Goal: Communication & Community: Answer question/provide support

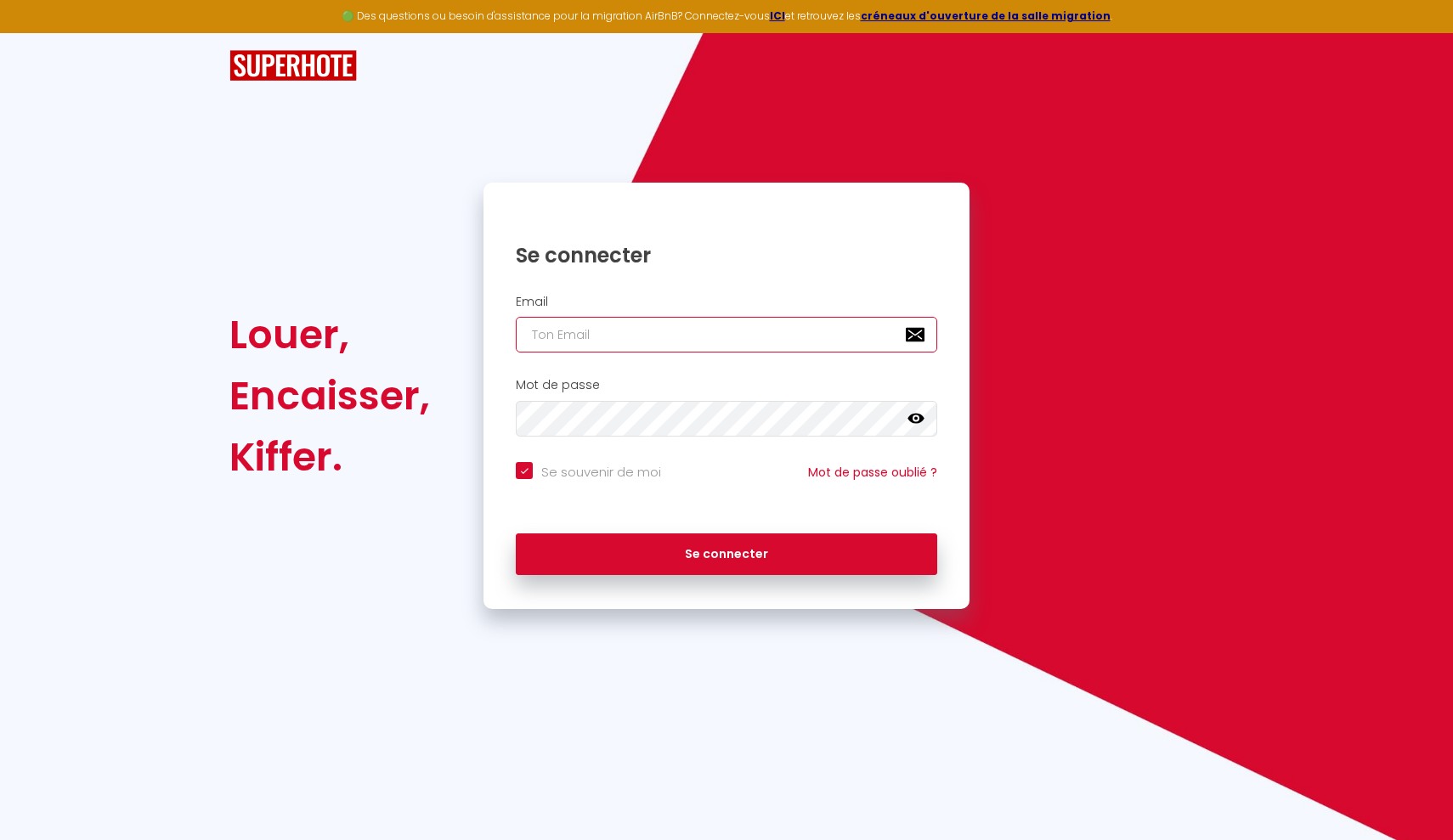
type input "[EMAIL_ADDRESS][DOMAIN_NAME]"
click at [726, 551] on button "Se connecter" at bounding box center [726, 555] width 422 height 43
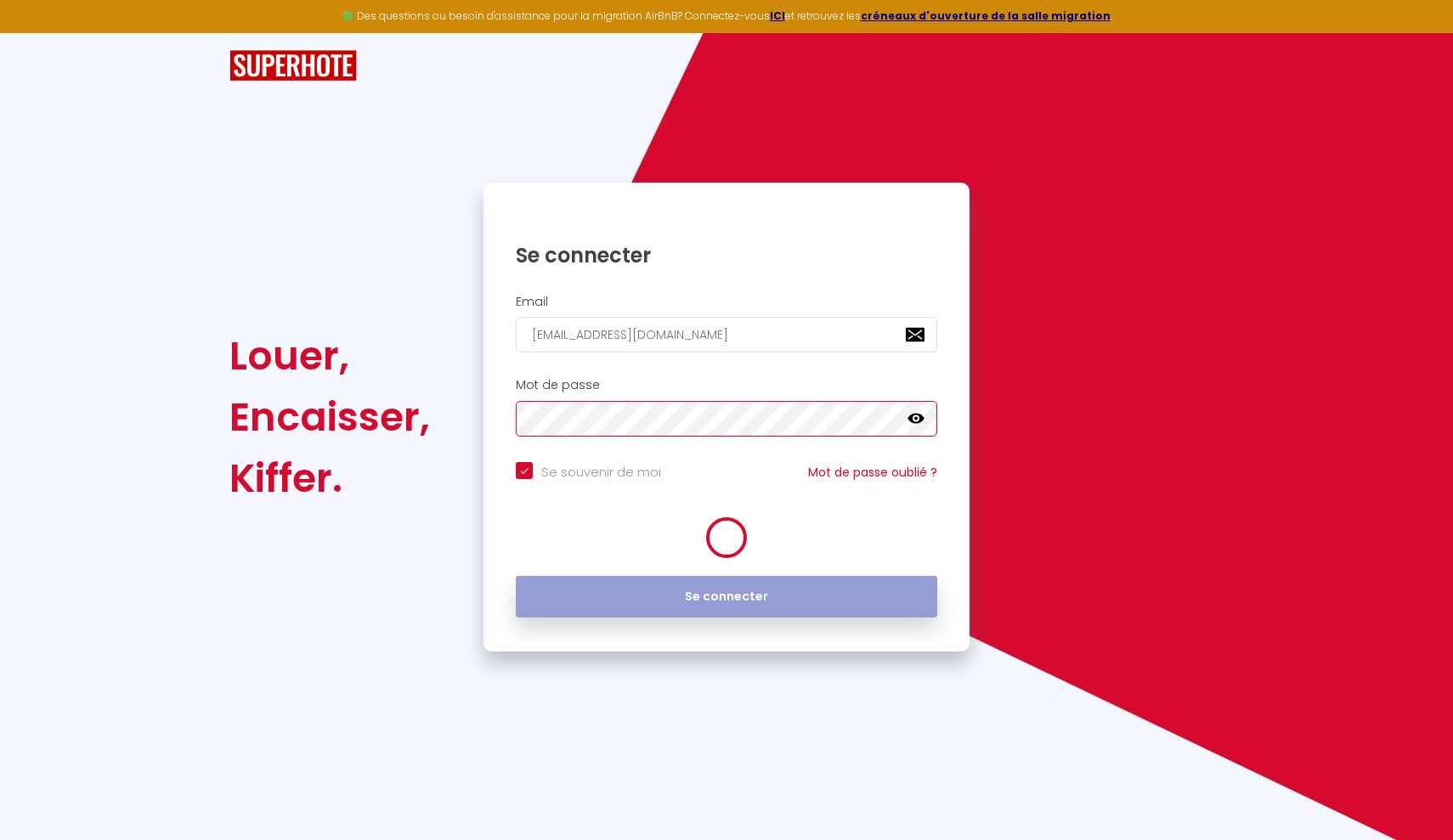
checkbox input "true"
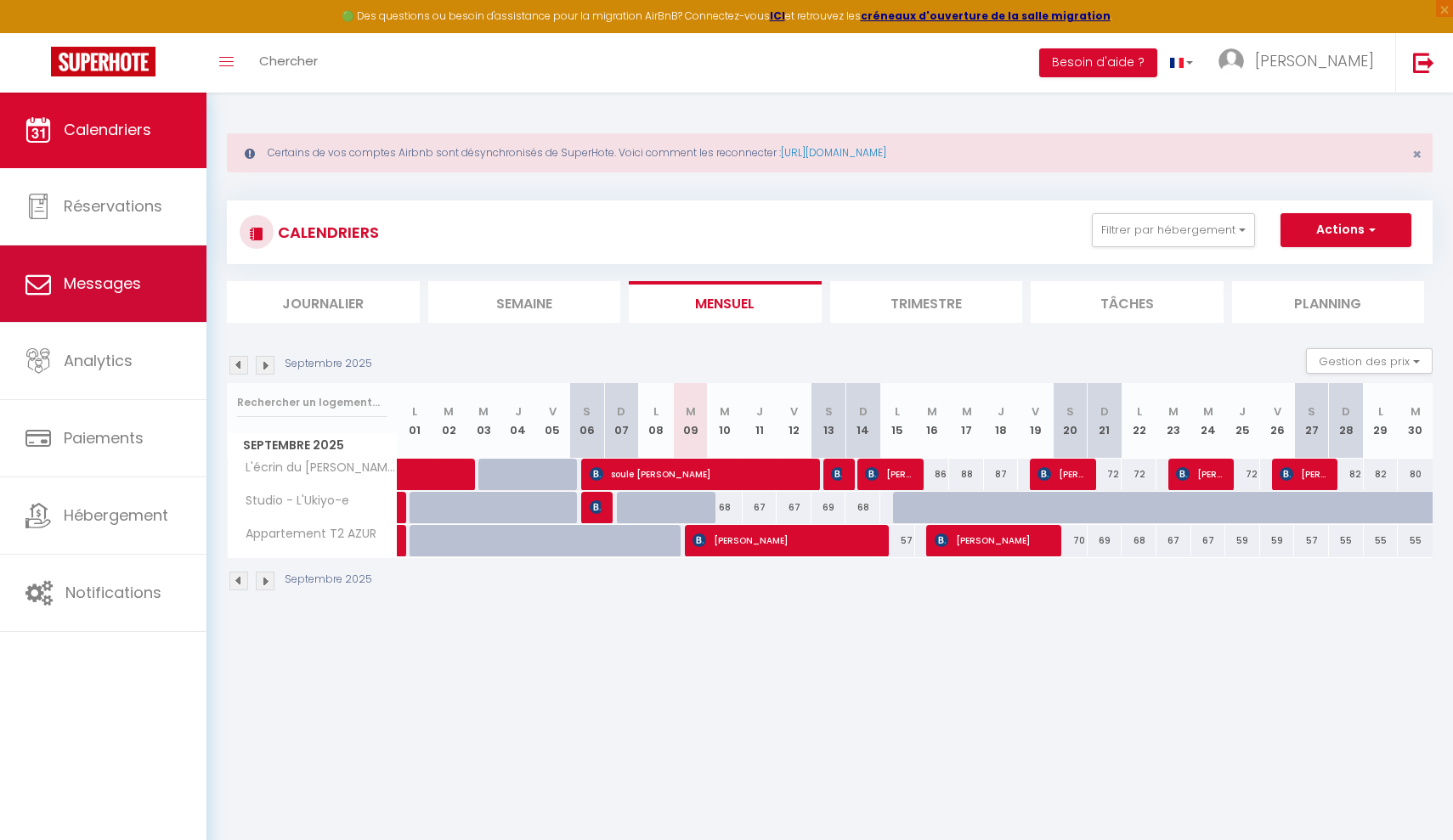
click at [66, 296] on link "Messages" at bounding box center [103, 284] width 207 height 76
select select "message"
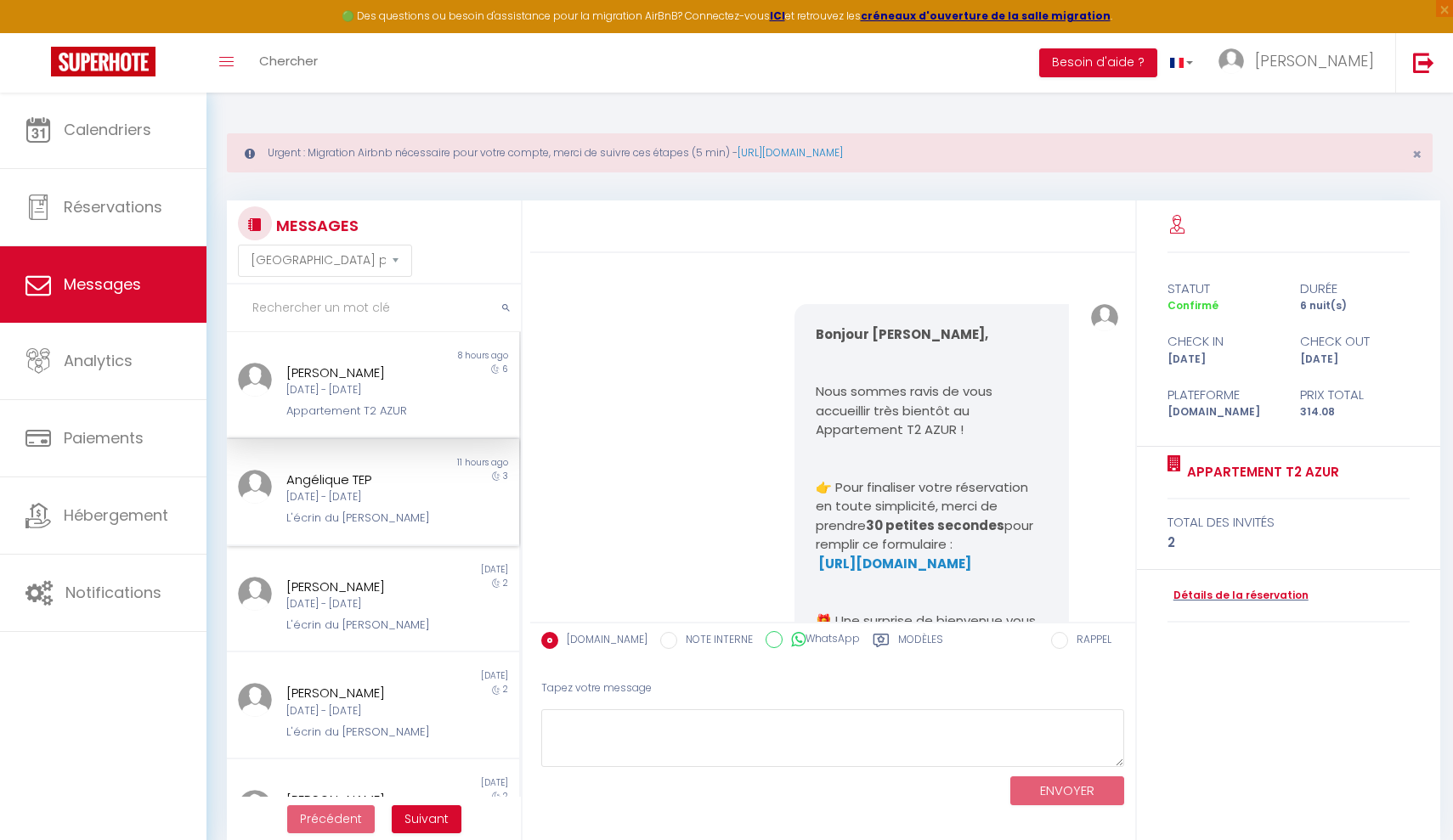
click at [356, 495] on div "[DATE] - [DATE]" at bounding box center [360, 497] width 148 height 16
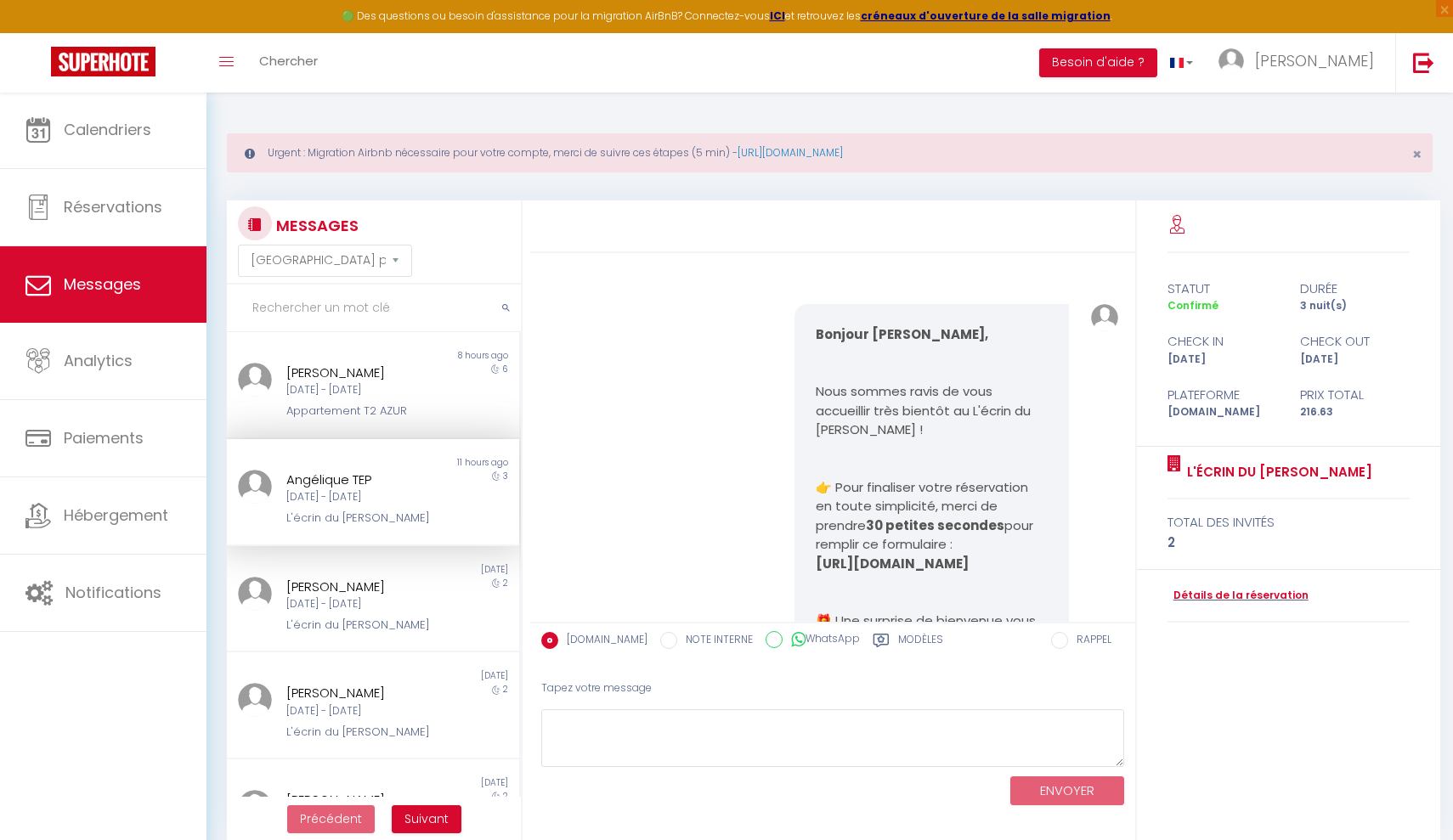
scroll to position [5438, 0]
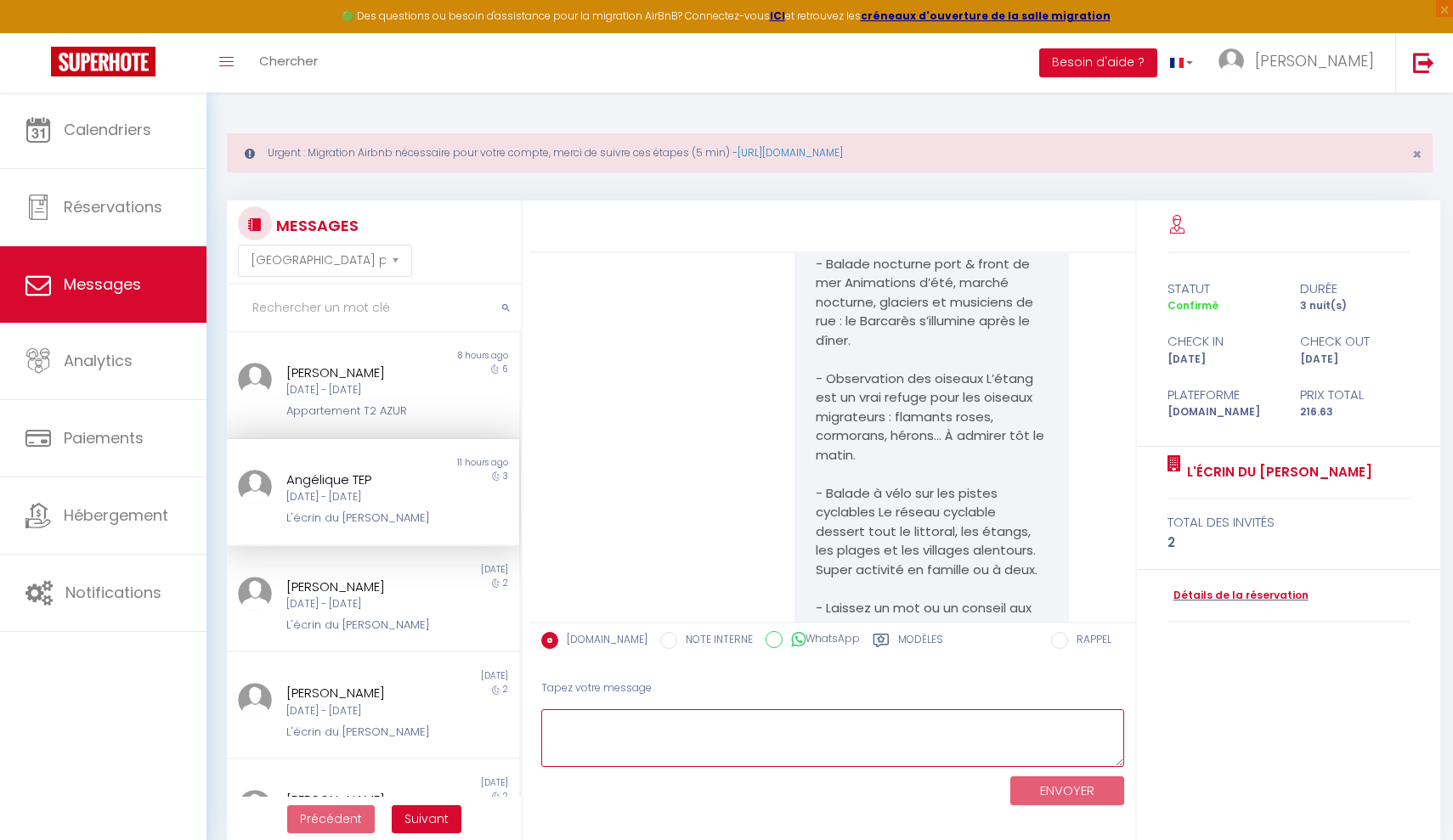
click at [627, 730] on textarea at bounding box center [833, 738] width 583 height 59
paste textarea "Bonjour [Prénom], Merci pour votre message 🙂 Aucun souci pour que [PERSON_NAME]…"
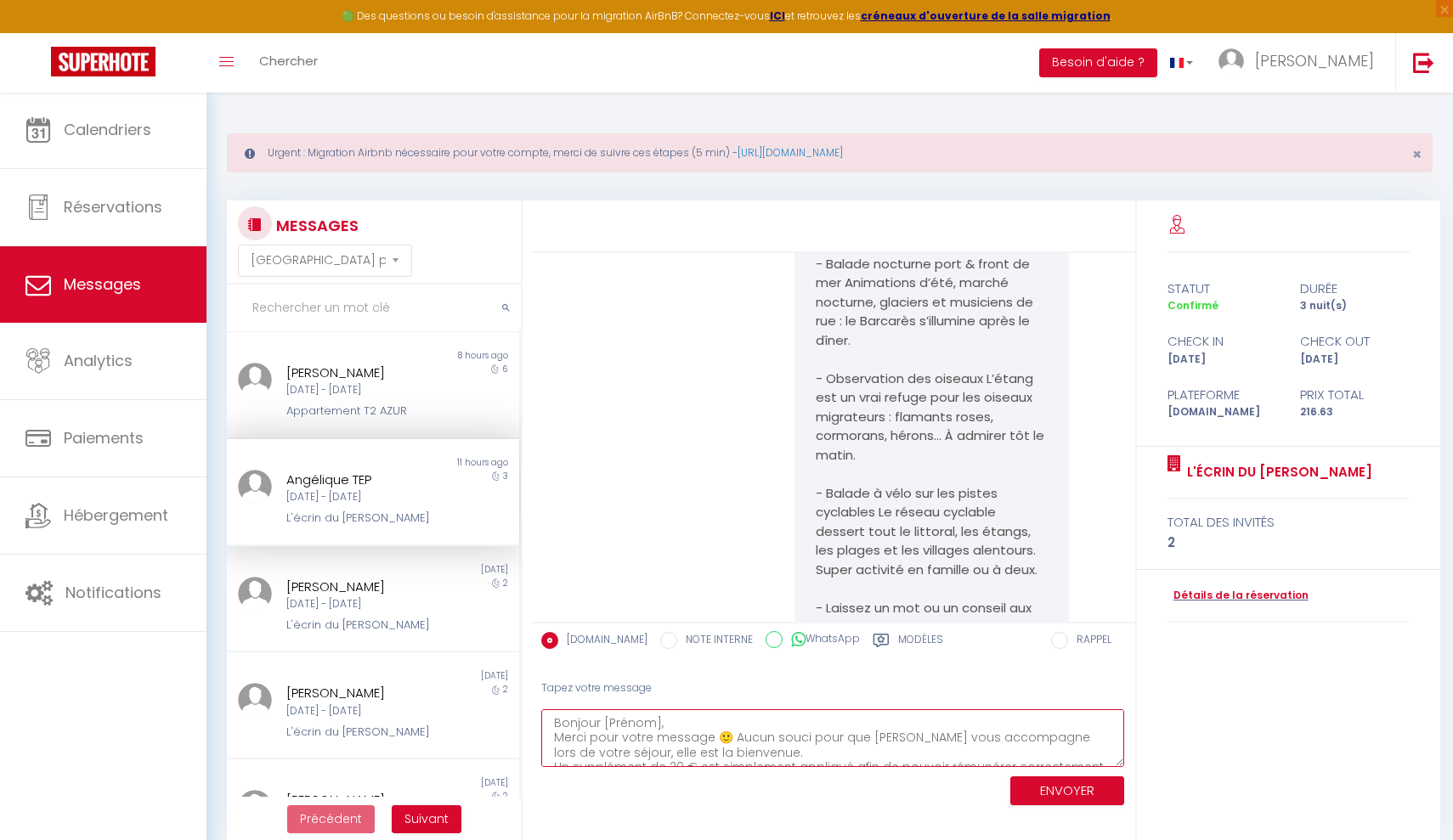
scroll to position [0, 0]
click at [655, 722] on textarea "Bonjour [Prénom], Merci pour votre message 🙂 Aucun souci pour que [PERSON_NAME]…" at bounding box center [833, 738] width 583 height 59
click at [686, 739] on textarea "Bonjour [PERSON_NAME], Merci pour votre message 🙂 Aucun souci pour que [PERSON_…" at bounding box center [833, 738] width 583 height 59
type textarea "Bonjour [PERSON_NAME], Merci pour votre message 🙂 Aucun souci pour que [PERSON_…"
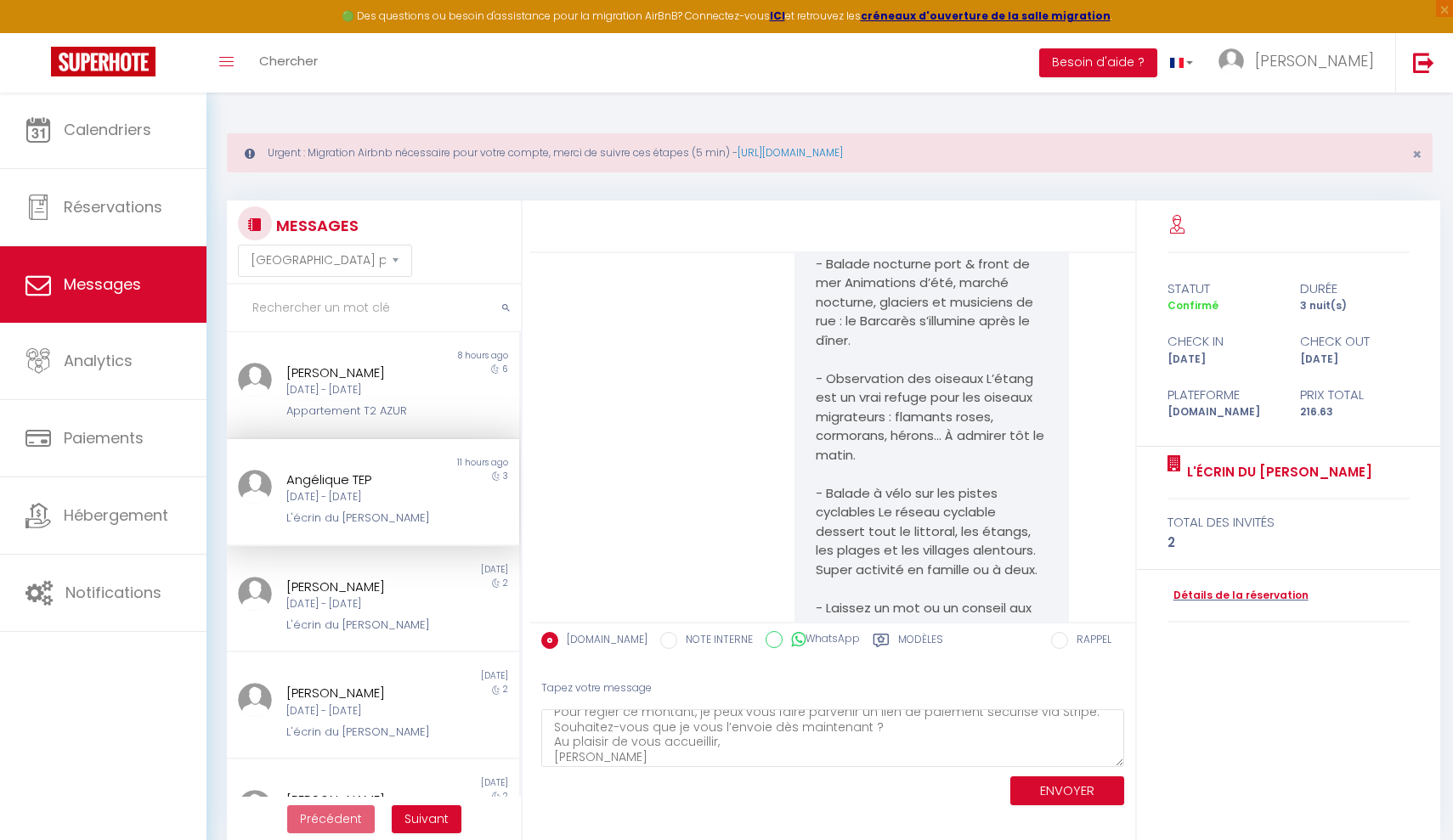
click at [1023, 797] on button "ENVOYER" at bounding box center [1067, 791] width 114 height 30
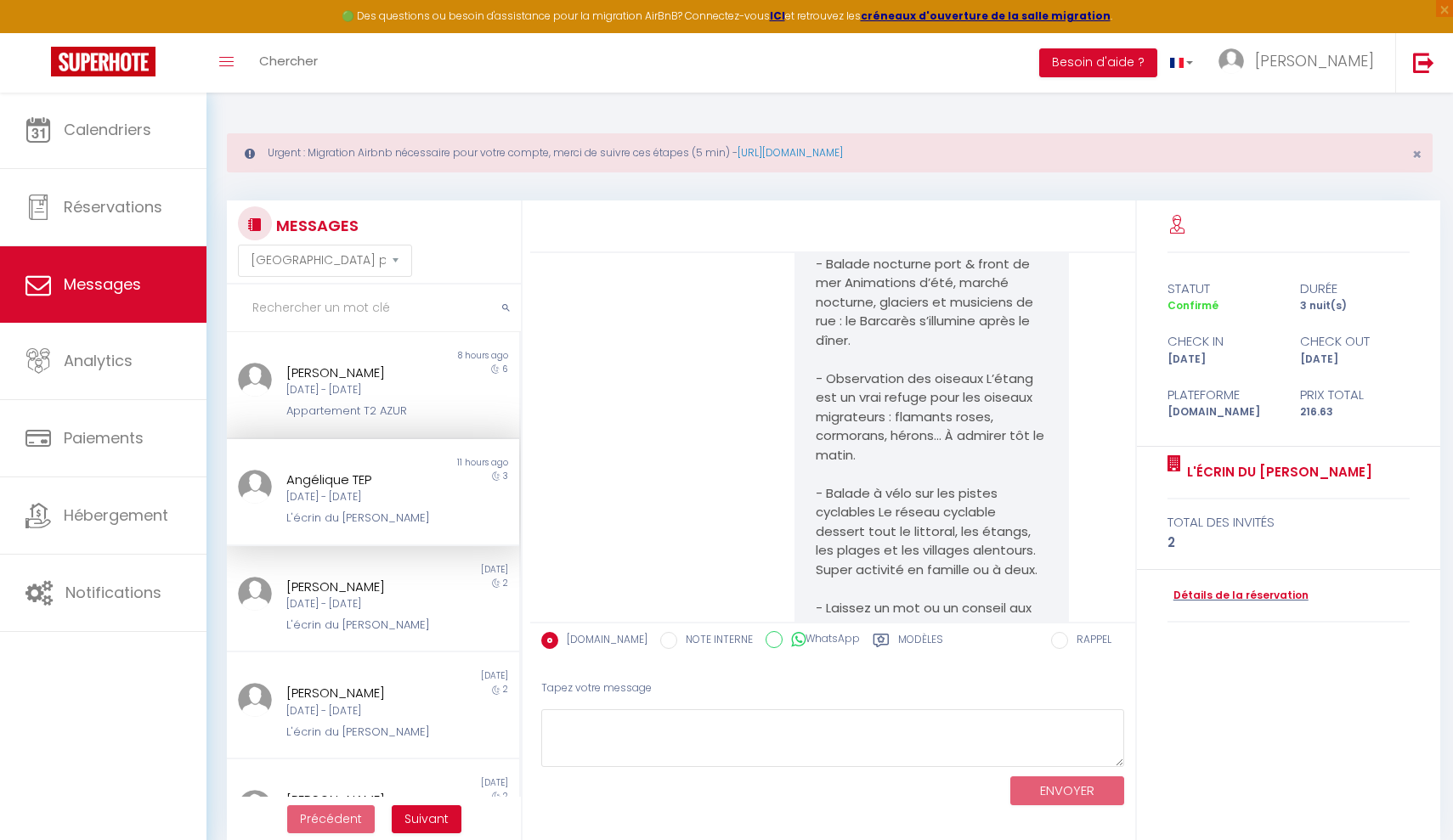
scroll to position [5882, 0]
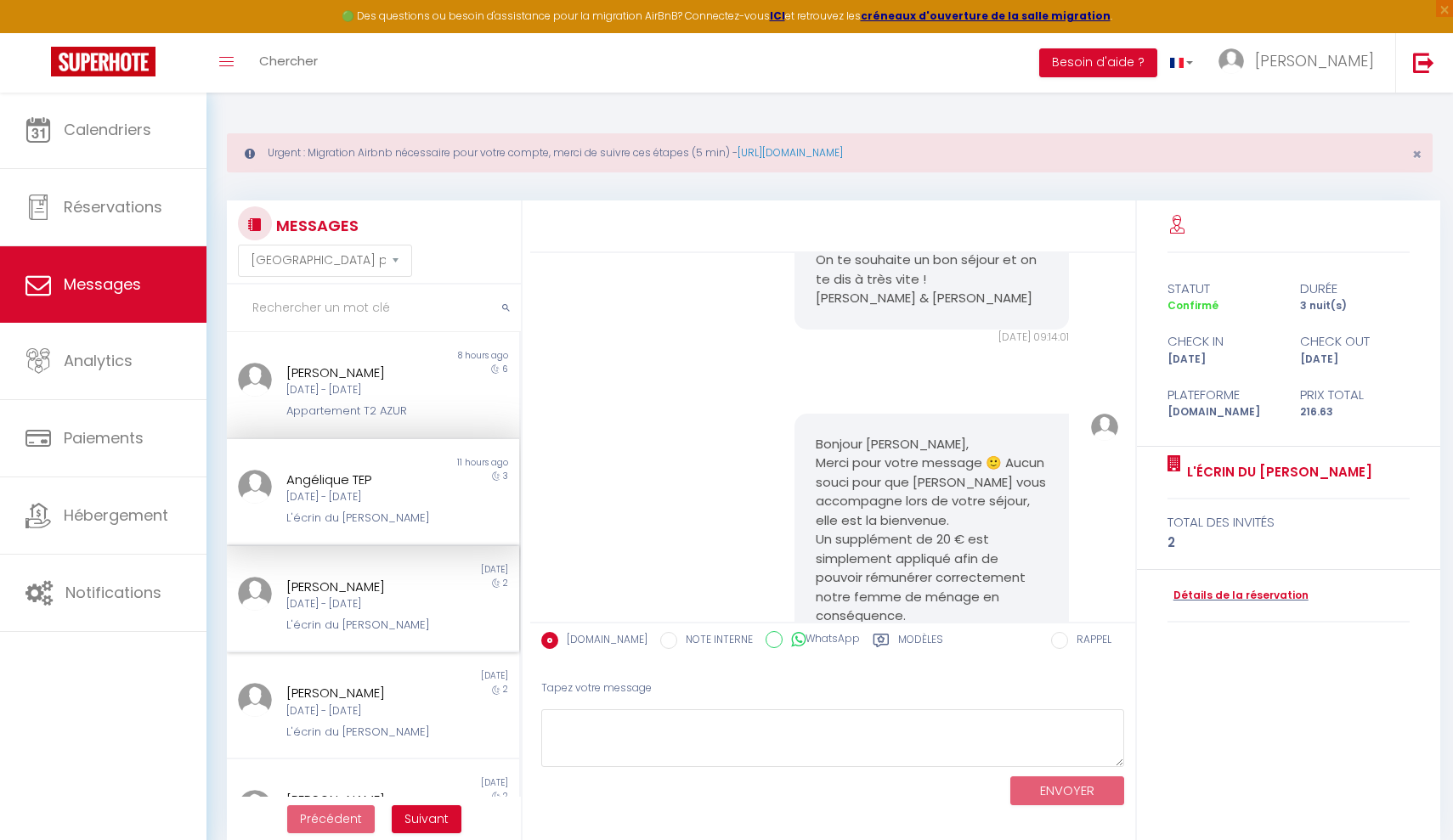
click at [385, 620] on div "L'écrin du [PERSON_NAME]" at bounding box center [360, 626] width 148 height 17
